Goal: Task Accomplishment & Management: Complete application form

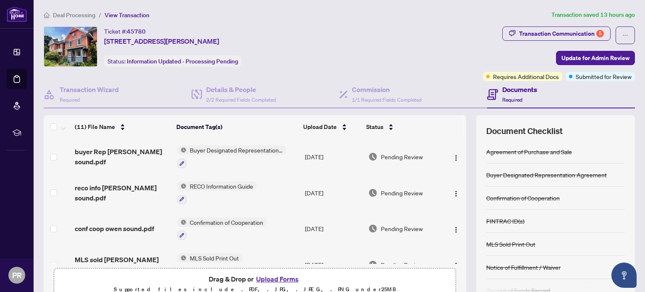
click at [64, 15] on span "Deal Processing" at bounding box center [74, 15] width 42 height 8
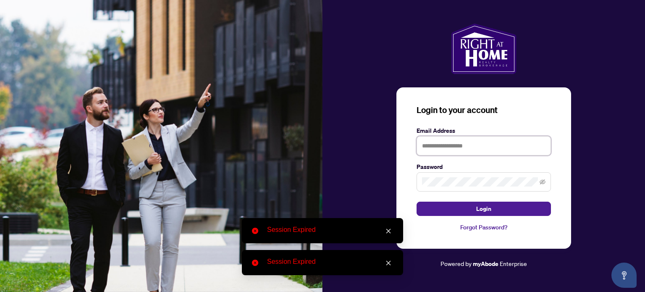
type input "**********"
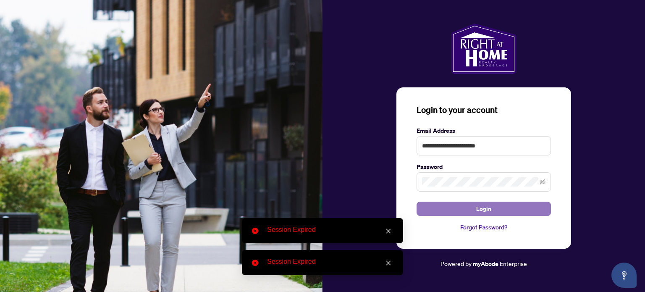
click at [482, 213] on span "Login" at bounding box center [483, 208] width 15 height 13
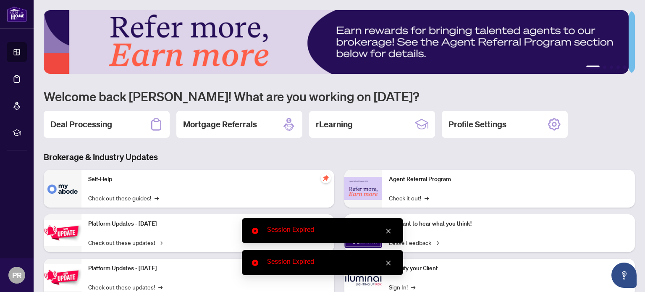
click at [389, 234] on icon "close" at bounding box center [389, 231] width 6 height 6
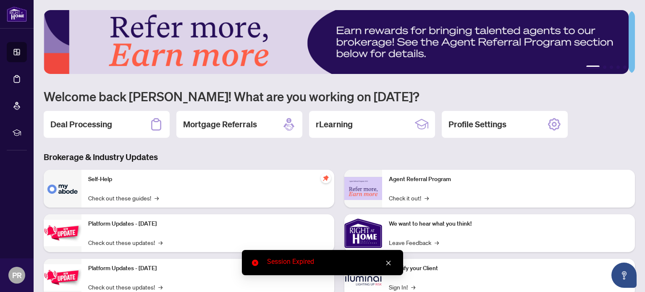
click at [389, 266] on link "Close" at bounding box center [388, 262] width 9 height 9
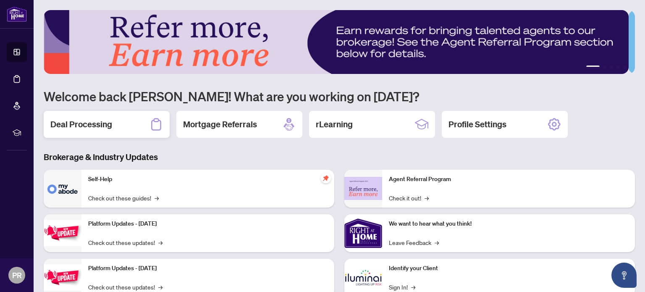
click at [83, 123] on h2 "Deal Processing" at bounding box center [81, 124] width 62 height 12
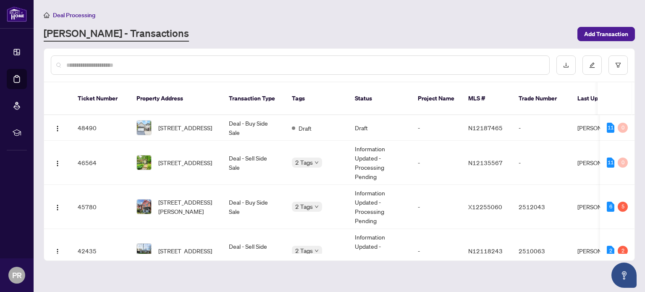
click at [82, 123] on td "48490" at bounding box center [100, 128] width 59 height 26
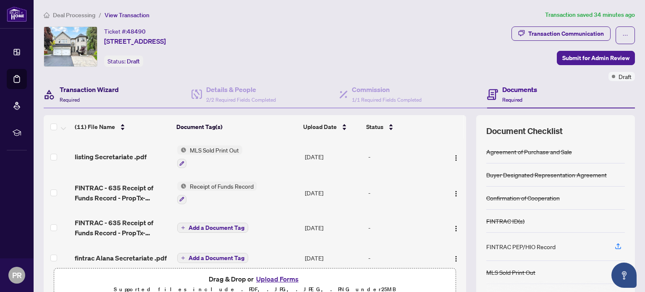
click at [82, 94] on h4 "Transaction Wizard" at bounding box center [89, 89] width 59 height 10
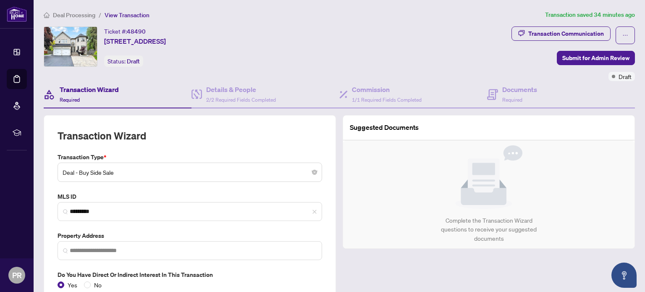
type input "**********"
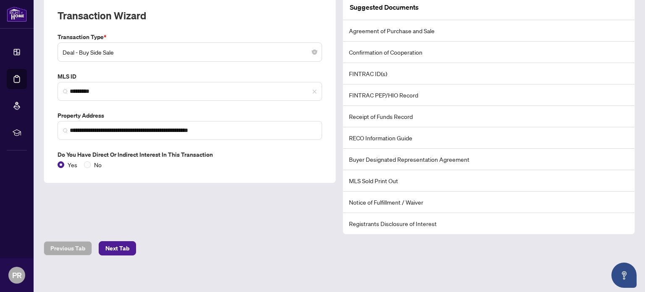
scroll to position [120, 0]
click at [119, 251] on span "Next Tab" at bounding box center [117, 248] width 24 height 13
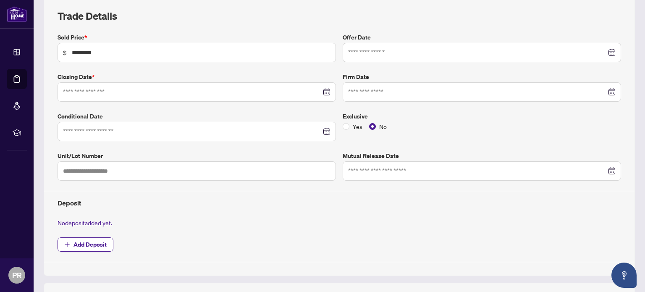
type input "**********"
click at [70, 244] on button "Add Deposit" at bounding box center [86, 244] width 56 height 14
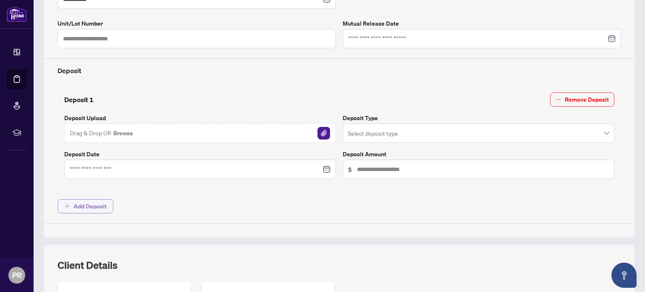
scroll to position [250, 0]
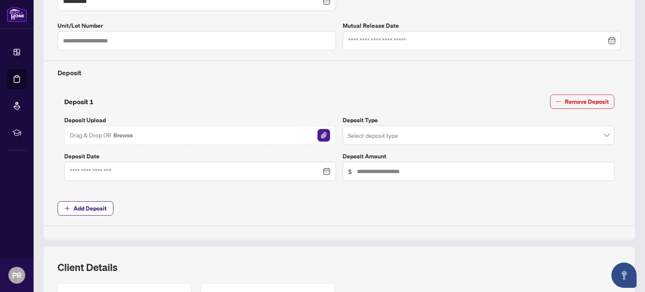
click at [83, 138] on span "Drag & Drop OR Browse" at bounding box center [102, 135] width 64 height 11
click at [323, 139] on button "button" at bounding box center [323, 135] width 13 height 13
click at [594, 136] on input "search" at bounding box center [475, 136] width 254 height 18
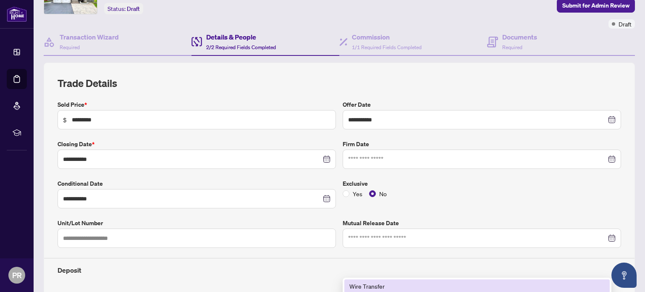
scroll to position [52, 0]
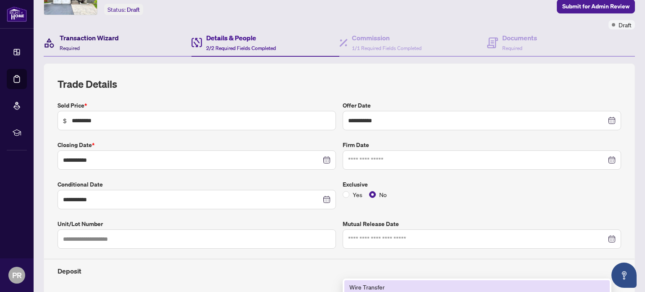
click at [74, 45] on span "Required" at bounding box center [70, 48] width 20 height 6
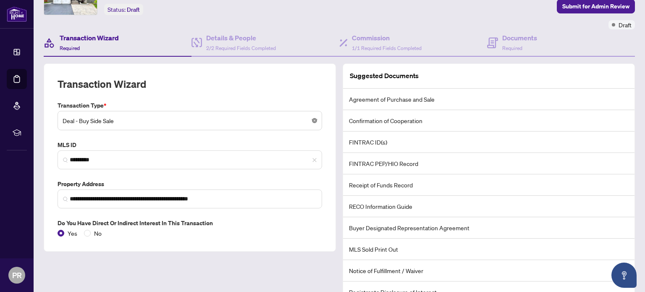
click at [309, 118] on body "**********" at bounding box center [322, 146] width 645 height 292
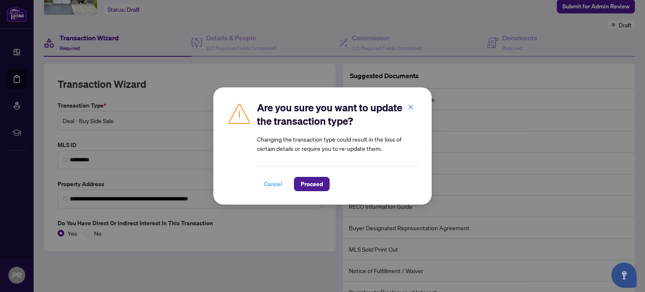
click at [272, 184] on span "Cancel" at bounding box center [273, 183] width 18 height 13
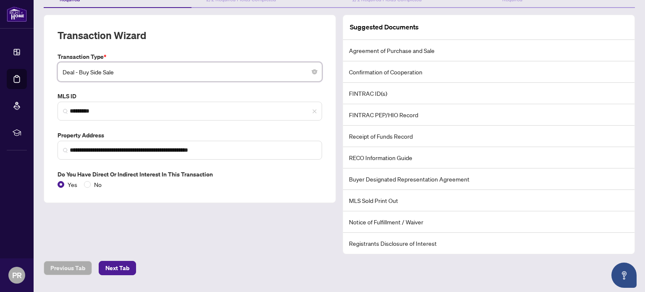
scroll to position [101, 0]
click at [312, 71] on icon "close-circle" at bounding box center [314, 71] width 5 height 5
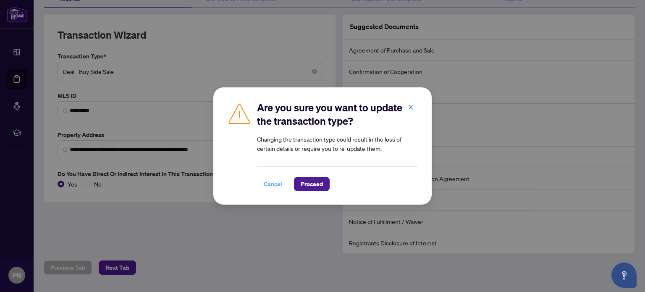
click at [279, 179] on span "Cancel" at bounding box center [273, 183] width 18 height 13
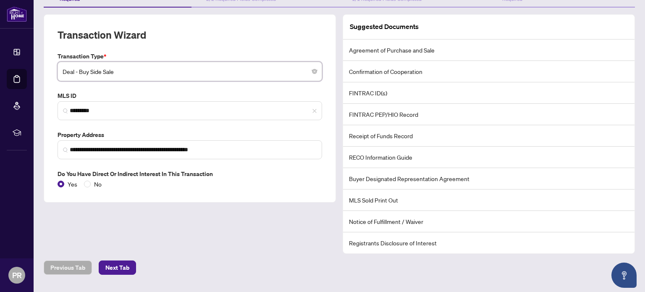
scroll to position [120, 0]
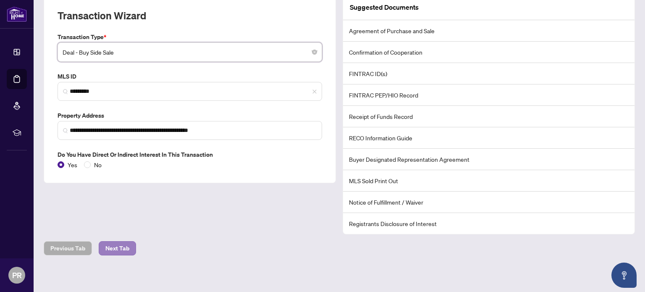
click at [121, 247] on span "Next Tab" at bounding box center [117, 248] width 24 height 13
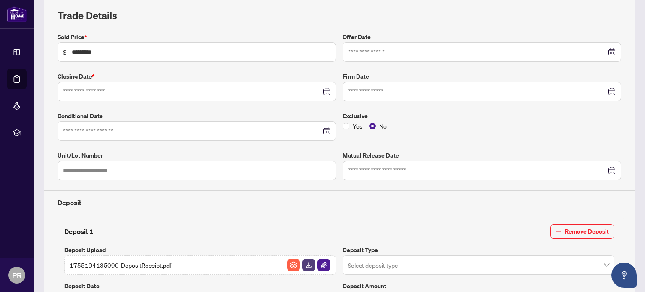
type input "**********"
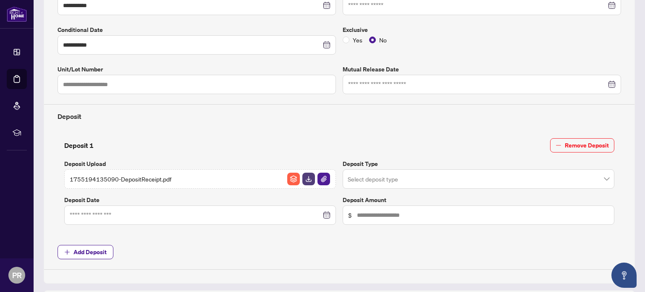
scroll to position [211, 0]
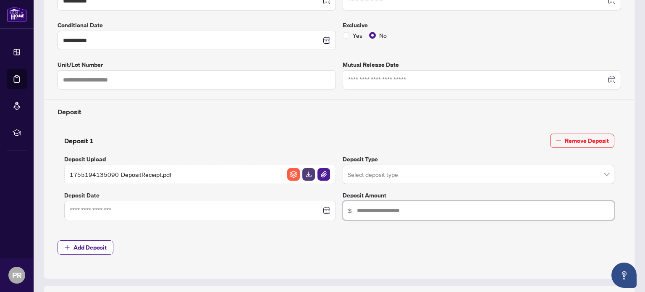
click at [357, 211] on input "text" at bounding box center [483, 210] width 252 height 9
type input "*******"
click at [113, 212] on input at bounding box center [196, 210] width 252 height 9
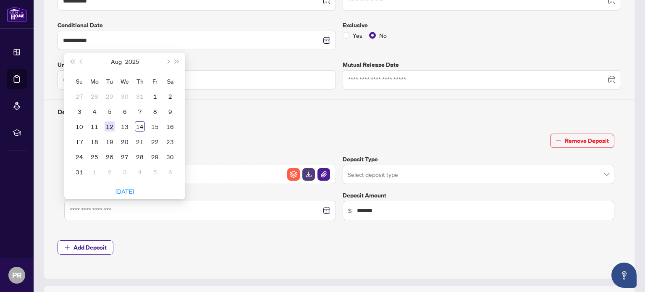
click at [111, 127] on div "12" at bounding box center [110, 126] width 10 height 10
type input "**********"
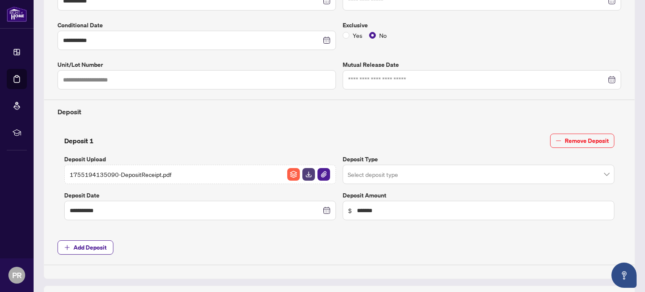
click at [358, 173] on input "search" at bounding box center [475, 175] width 254 height 18
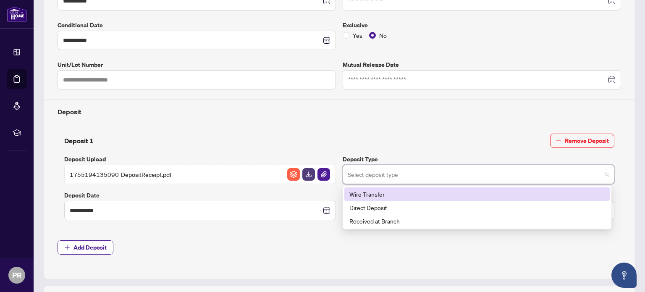
click at [358, 197] on div "Wire Transfer" at bounding box center [476, 193] width 265 height 13
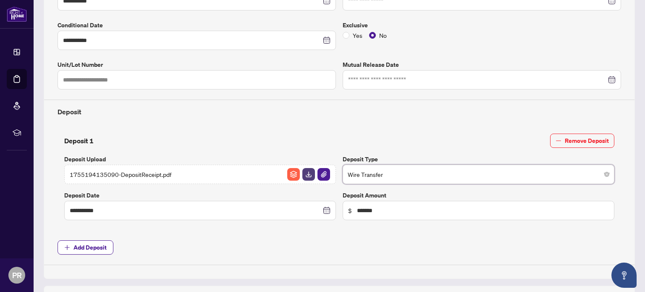
click at [392, 175] on span "Wire Transfer" at bounding box center [479, 174] width 262 height 16
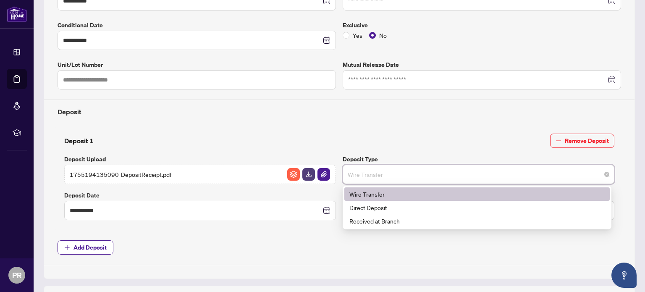
click at [363, 207] on div "Direct Deposit" at bounding box center [476, 207] width 255 height 9
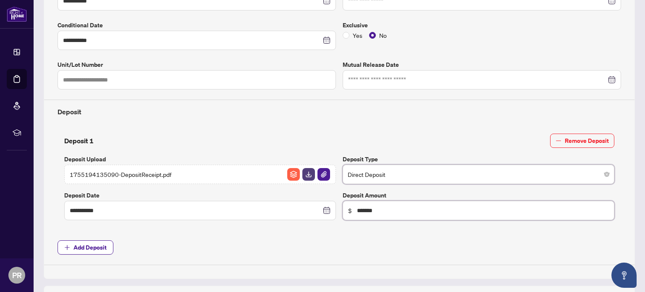
click at [381, 208] on input "*******" at bounding box center [483, 210] width 252 height 9
type input "*"
click at [72, 241] on button "Add Deposit" at bounding box center [86, 247] width 56 height 14
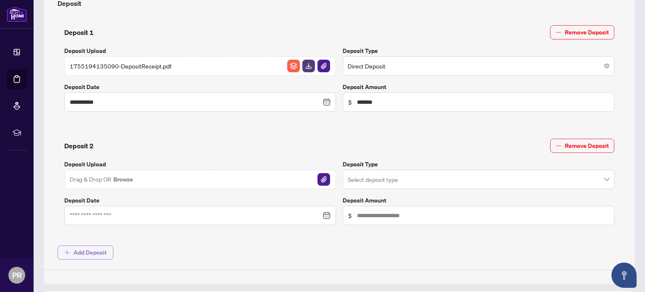
scroll to position [321, 0]
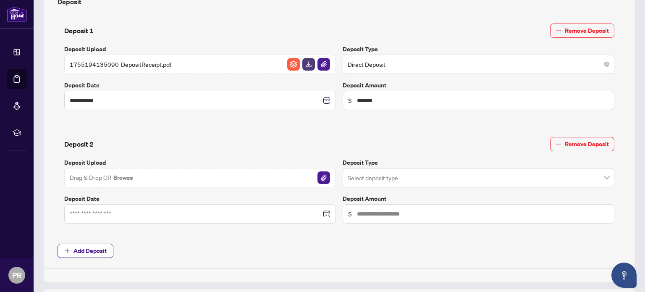
click at [353, 75] on input "search" at bounding box center [475, 65] width 254 height 18
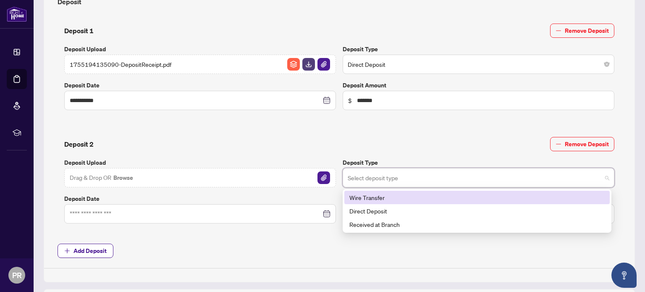
click at [368, 210] on div "Direct Deposit" at bounding box center [476, 210] width 255 height 9
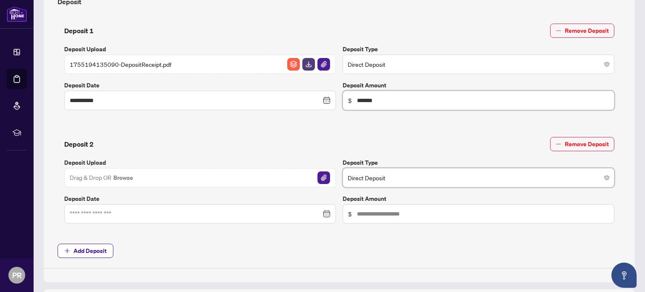
click at [386, 101] on input "*******" at bounding box center [483, 100] width 252 height 9
type input "*"
click at [399, 60] on span "Direct Deposit" at bounding box center [479, 64] width 262 height 16
type input "******"
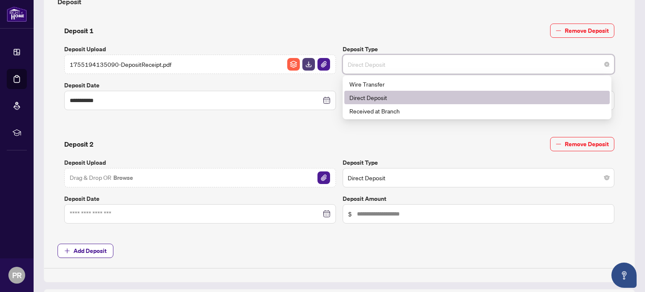
click at [366, 82] on div "Wire Transfer" at bounding box center [476, 83] width 255 height 9
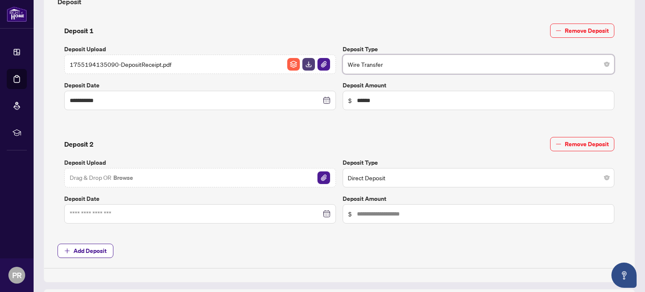
click at [318, 177] on img "button" at bounding box center [324, 177] width 13 height 13
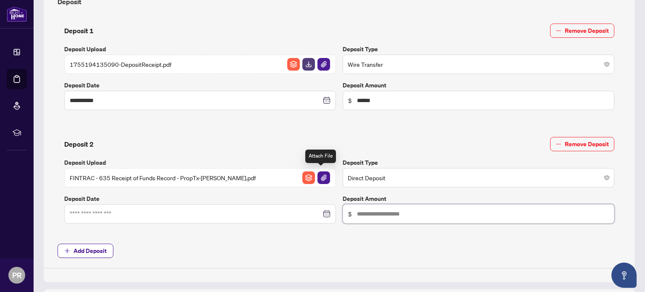
click at [357, 105] on input "text" at bounding box center [483, 100] width 252 height 9
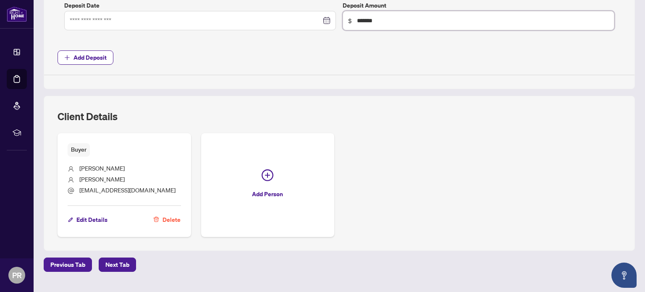
scroll to position [529, 0]
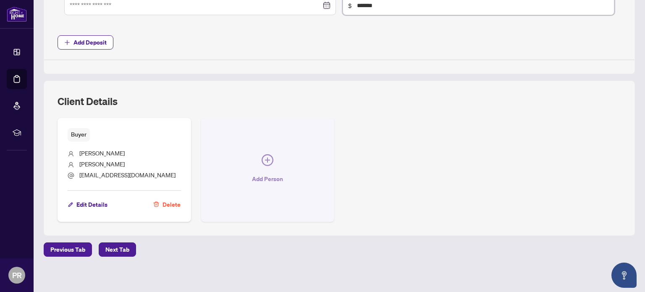
type input "*******"
click at [262, 162] on icon "plus-circle" at bounding box center [268, 160] width 12 height 12
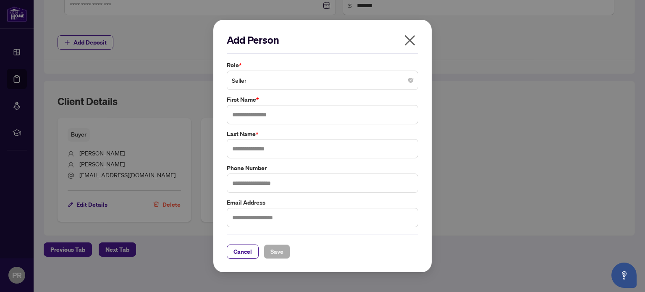
click at [407, 83] on span "Seller" at bounding box center [322, 80] width 181 height 16
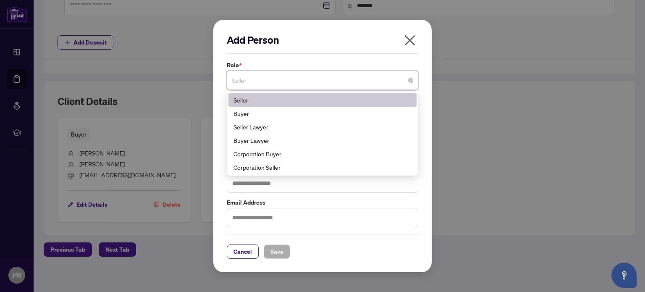
click at [240, 115] on div "Buyer" at bounding box center [323, 113] width 178 height 9
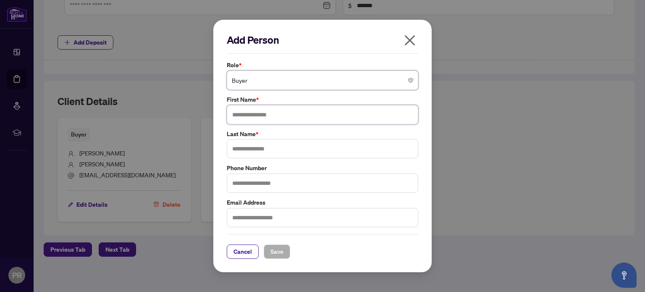
click at [243, 117] on input "text" at bounding box center [323, 114] width 192 height 19
type input "********"
click at [237, 147] on input "text" at bounding box center [323, 148] width 192 height 19
type input "*******"
click at [245, 216] on input "text" at bounding box center [323, 217] width 192 height 19
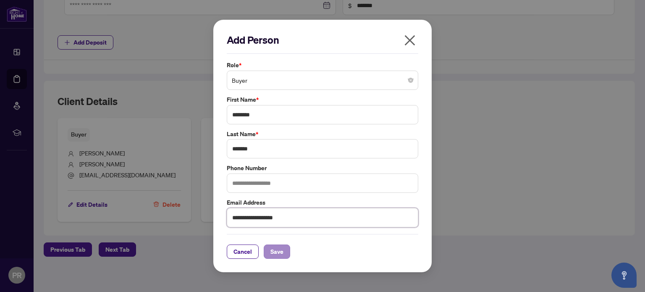
type input "**********"
click at [274, 247] on span "Save" at bounding box center [277, 251] width 13 height 13
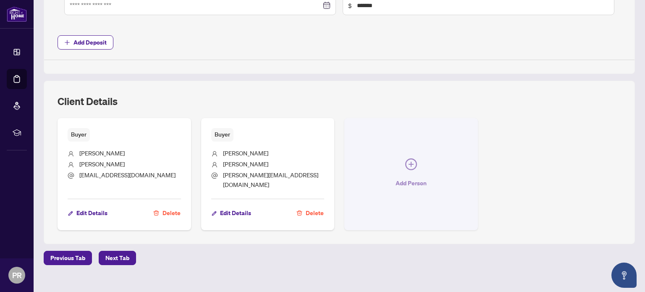
click at [405, 161] on icon "plus-circle" at bounding box center [411, 164] width 12 height 12
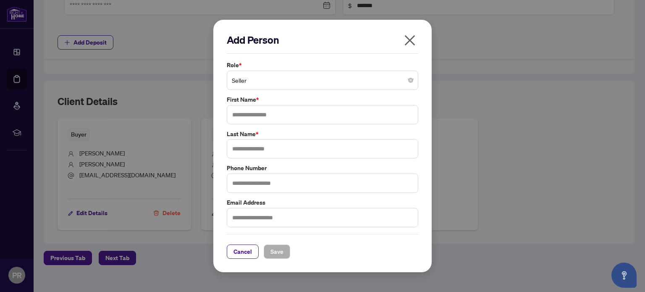
click at [405, 77] on span "Seller" at bounding box center [322, 80] width 181 height 16
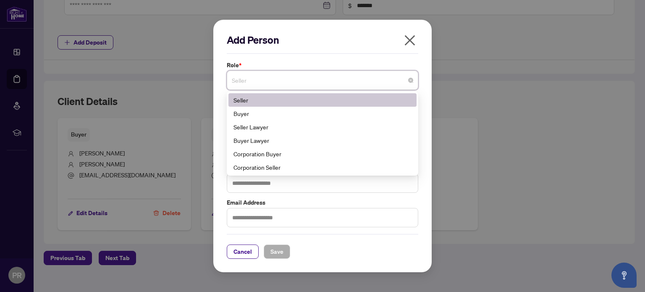
click at [253, 101] on div "Seller" at bounding box center [323, 99] width 178 height 9
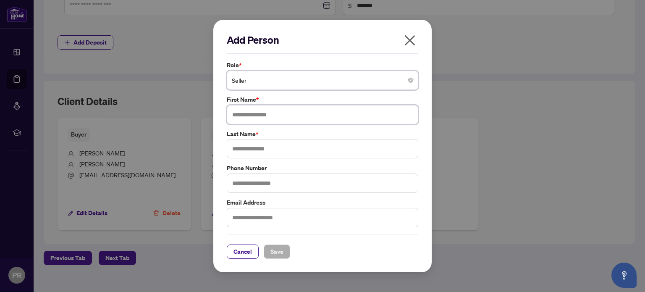
click at [238, 116] on input "text" at bounding box center [323, 114] width 192 height 19
type input "*"
type input "*****"
click at [240, 148] on input "text" at bounding box center [323, 148] width 192 height 19
type input "**"
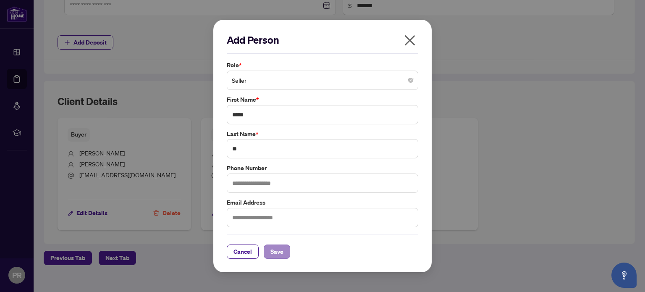
click at [279, 252] on span "Save" at bounding box center [277, 251] width 13 height 13
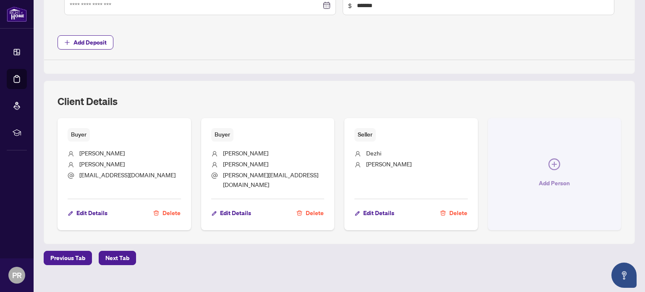
click at [549, 161] on icon "plus-circle" at bounding box center [555, 164] width 12 height 12
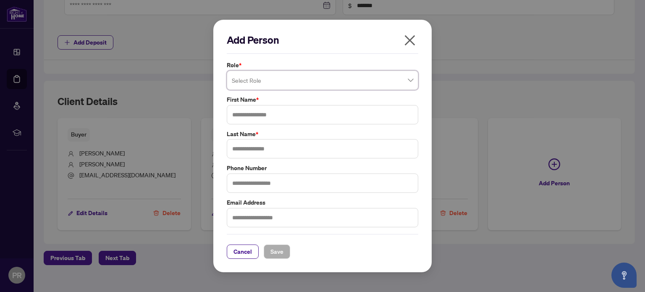
click at [414, 78] on div "Select Role" at bounding box center [323, 80] width 192 height 19
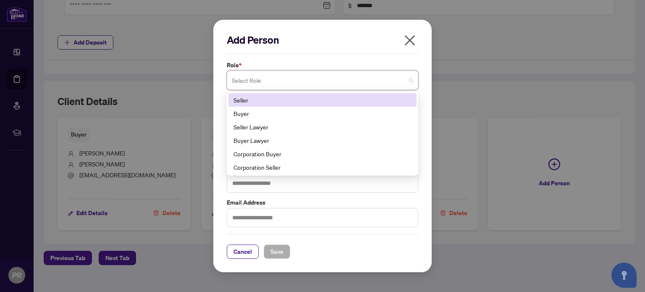
click at [256, 127] on div "Seller Lawyer" at bounding box center [323, 126] width 178 height 9
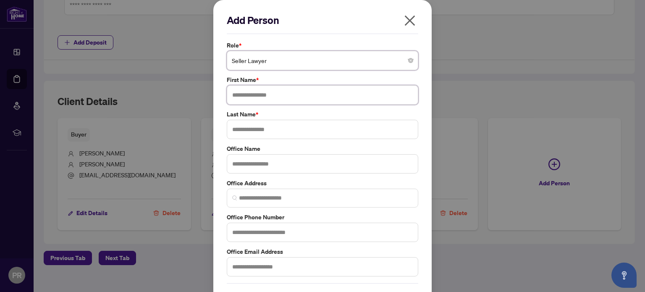
click at [242, 92] on input "text" at bounding box center [323, 94] width 192 height 19
type input "*****"
click at [229, 129] on input "text" at bounding box center [323, 129] width 192 height 19
type input "********"
click at [237, 167] on input "text" at bounding box center [323, 163] width 192 height 19
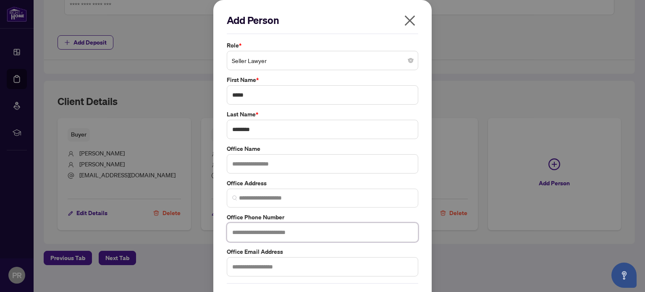
click at [230, 230] on input "text" at bounding box center [323, 232] width 192 height 19
type input "**********"
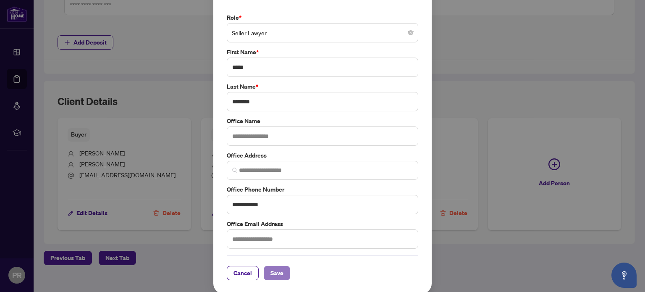
click at [273, 271] on span "Save" at bounding box center [277, 272] width 13 height 13
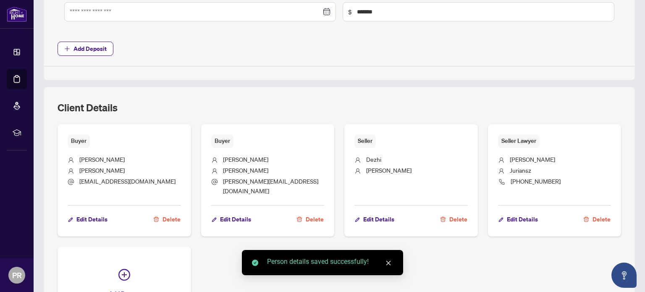
scroll to position [529, 0]
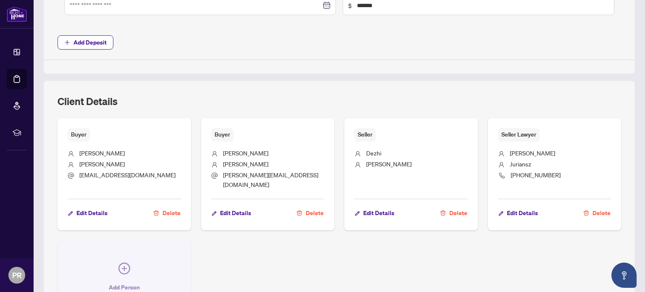
click at [129, 262] on button "Add Person" at bounding box center [125, 278] width 134 height 76
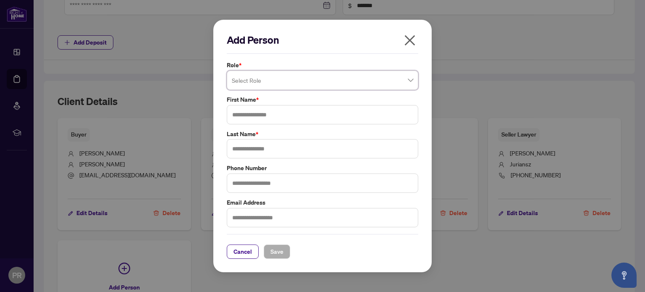
click at [404, 82] on input "search" at bounding box center [319, 81] width 174 height 18
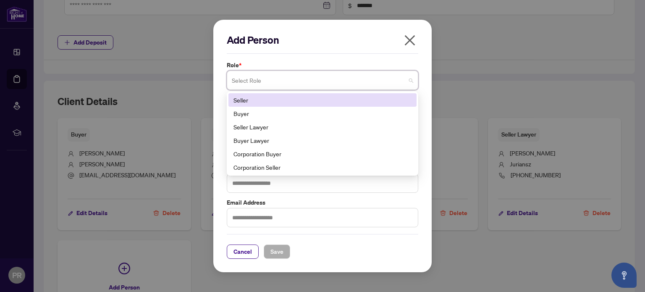
click at [263, 168] on div "Corporation Seller" at bounding box center [323, 167] width 178 height 9
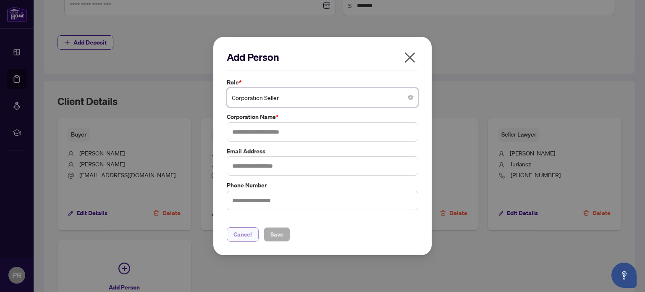
click at [235, 237] on span "Cancel" at bounding box center [243, 234] width 18 height 13
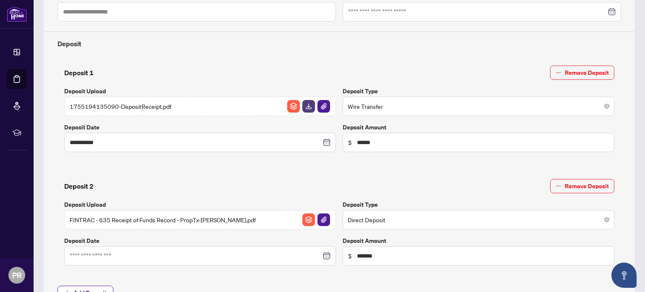
scroll to position [279, 0]
click at [323, 108] on img "button" at bounding box center [324, 106] width 13 height 13
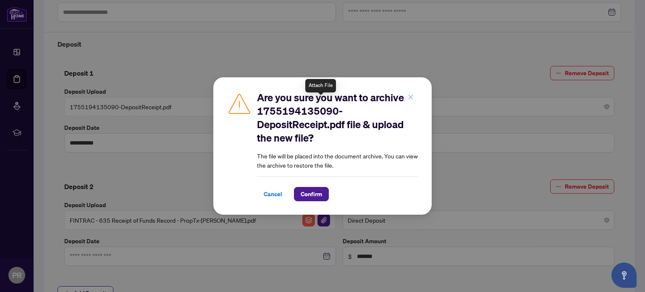
click at [414, 97] on button "button" at bounding box center [410, 97] width 17 height 14
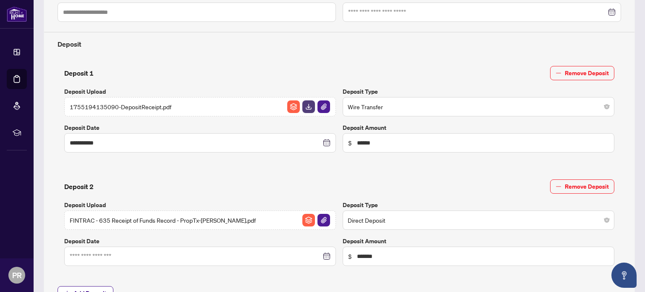
click at [310, 103] on img "button" at bounding box center [308, 106] width 13 height 13
click at [321, 220] on img "button" at bounding box center [324, 220] width 13 height 13
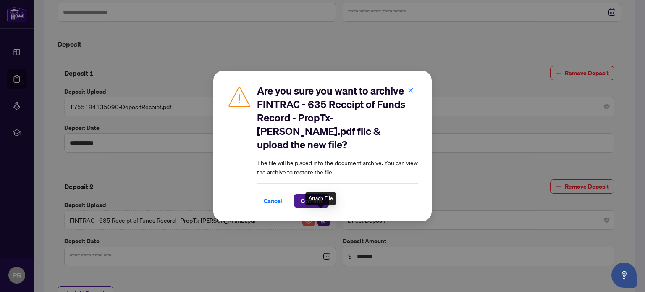
click at [331, 193] on div "Attach File" at bounding box center [320, 198] width 31 height 13
click at [315, 197] on div "Attach File" at bounding box center [320, 198] width 31 height 13
click at [301, 196] on span "Confirm" at bounding box center [311, 200] width 21 height 13
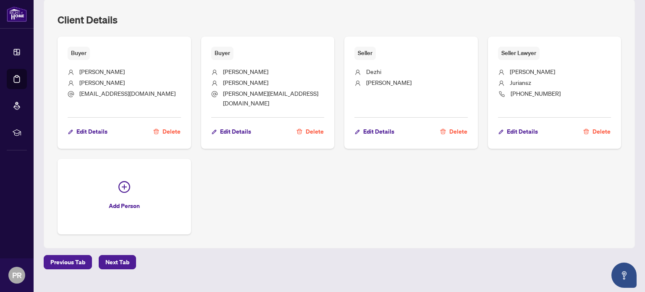
scroll to position [616, 0]
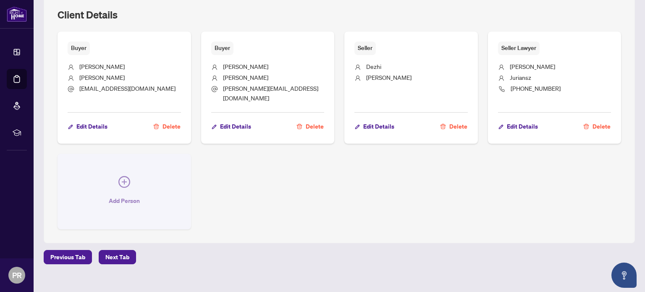
click at [124, 176] on icon "plus-circle" at bounding box center [124, 182] width 12 height 12
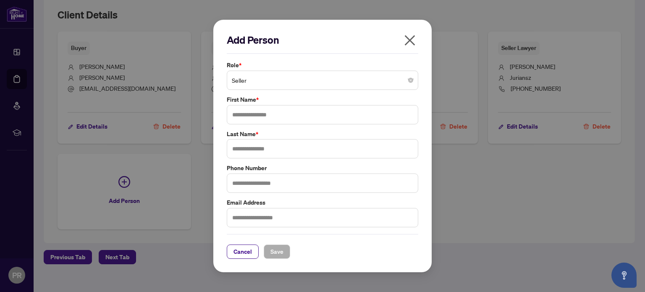
click at [413, 83] on span "Seller" at bounding box center [322, 80] width 181 height 16
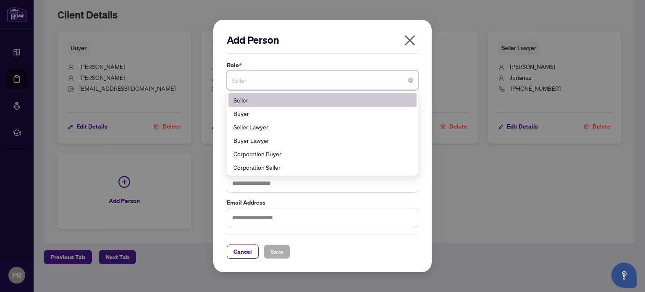
click at [236, 115] on div "Buyer" at bounding box center [323, 113] width 178 height 9
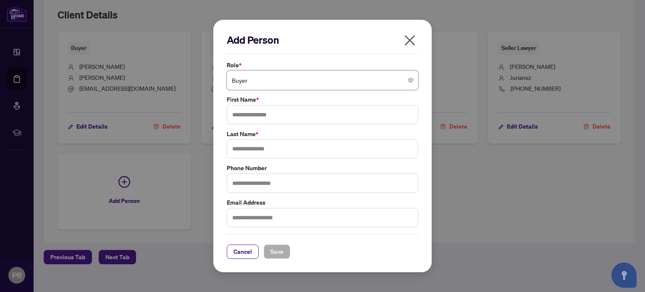
click at [409, 45] on icon "close" at bounding box center [409, 40] width 13 height 13
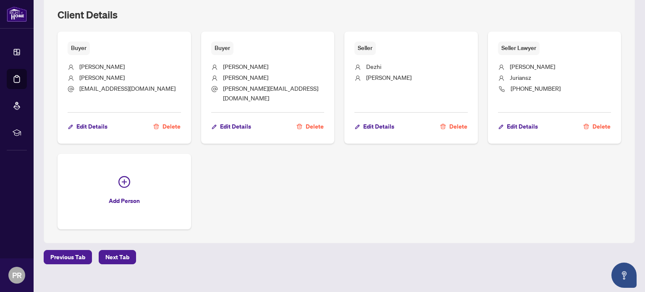
click at [445, 121] on button "Delete" at bounding box center [454, 126] width 28 height 14
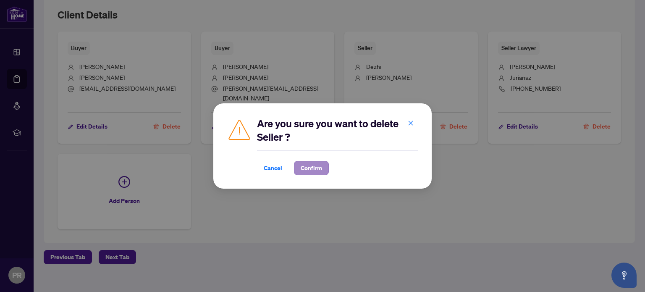
click at [307, 169] on span "Confirm" at bounding box center [311, 167] width 21 height 13
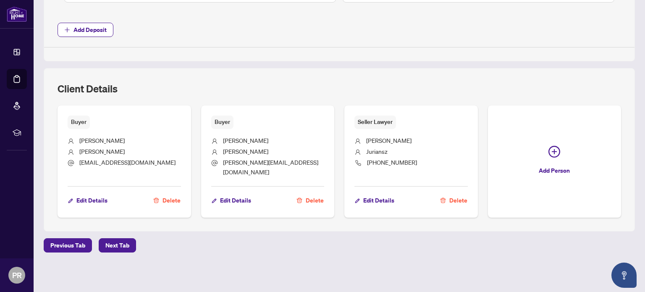
scroll to position [530, 0]
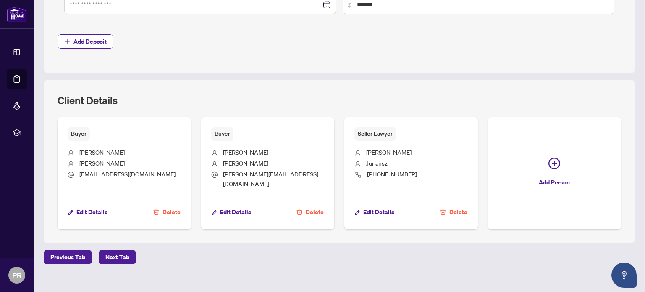
click at [121, 250] on span "Next Tab" at bounding box center [117, 256] width 24 height 13
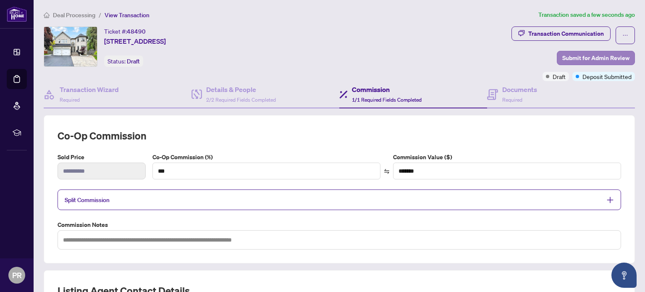
click at [570, 58] on span "Submit for Admin Review" at bounding box center [595, 57] width 67 height 13
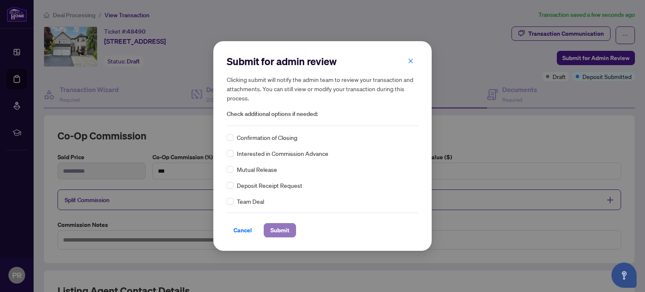
click at [280, 233] on span "Submit" at bounding box center [280, 229] width 19 height 13
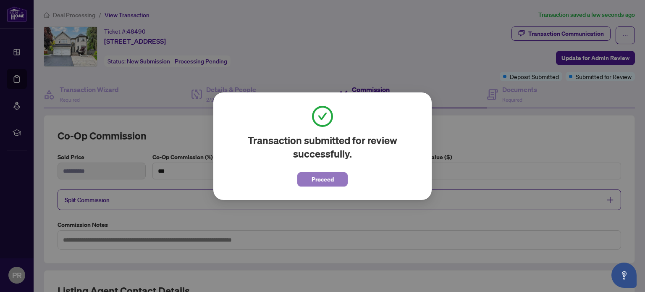
click at [313, 185] on span "Proceed" at bounding box center [323, 179] width 22 height 13
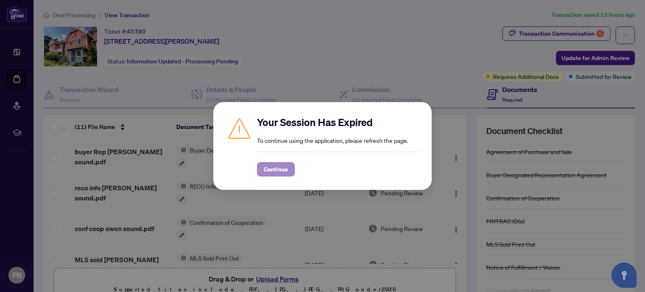
click at [279, 171] on span "Continue" at bounding box center [276, 169] width 24 height 13
